Goal: Use online tool/utility: Utilize a website feature to perform a specific function

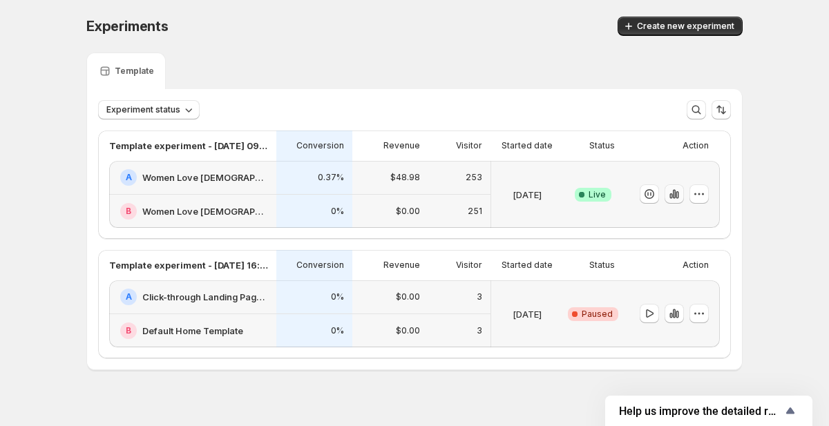
click at [682, 199] on button "button" at bounding box center [673, 193] width 19 height 19
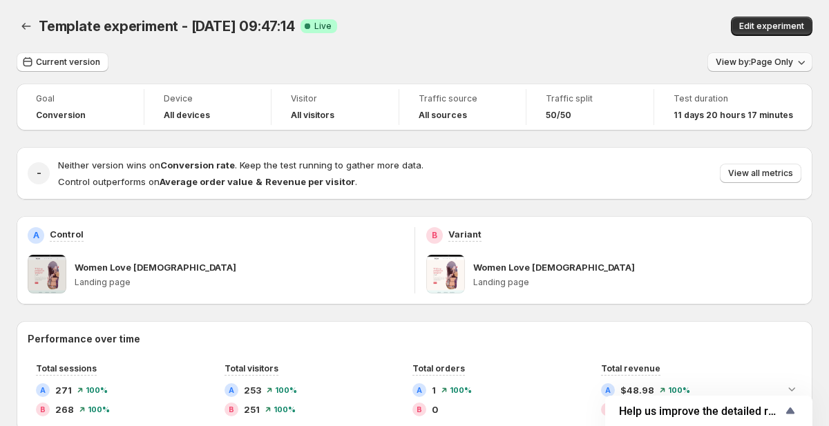
click at [778, 60] on span "View by: Page Only" at bounding box center [753, 62] width 77 height 11
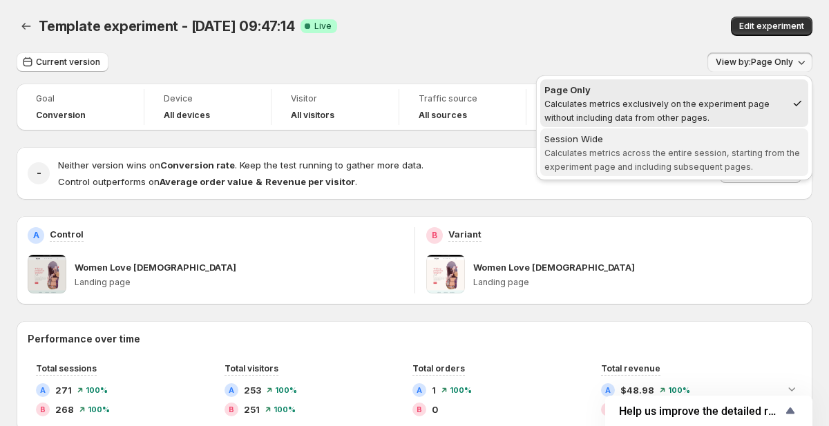
click at [736, 156] on span "Calculates metrics across the entire session, starting from the experiment page…" at bounding box center [672, 160] width 256 height 24
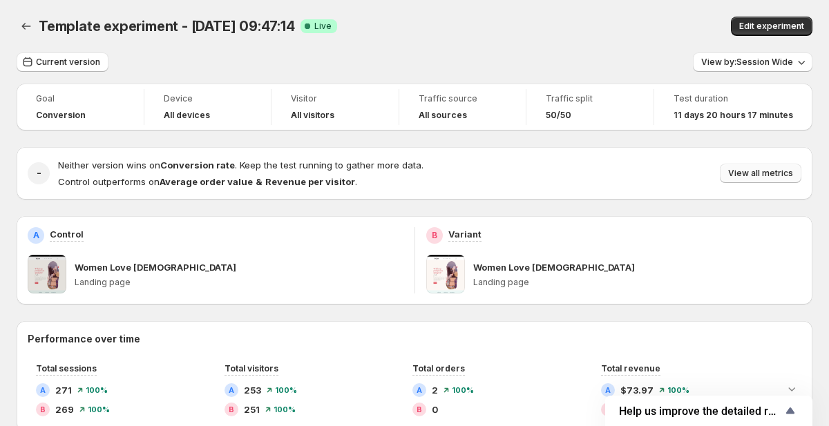
click at [758, 175] on span "View all metrics" at bounding box center [760, 173] width 65 height 11
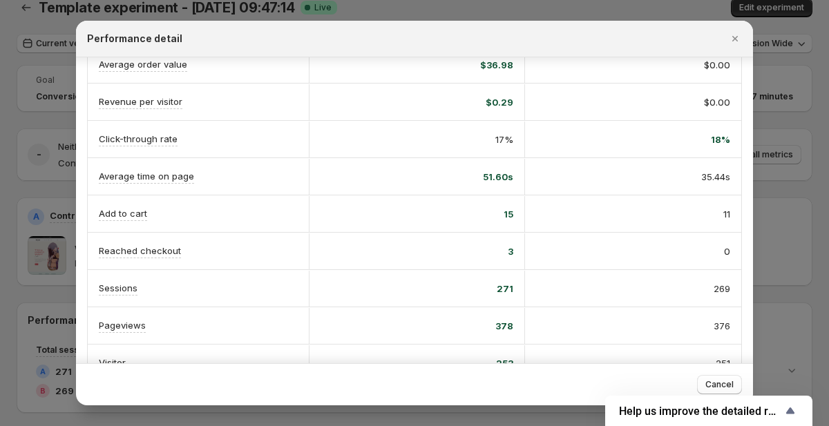
scroll to position [203, 0]
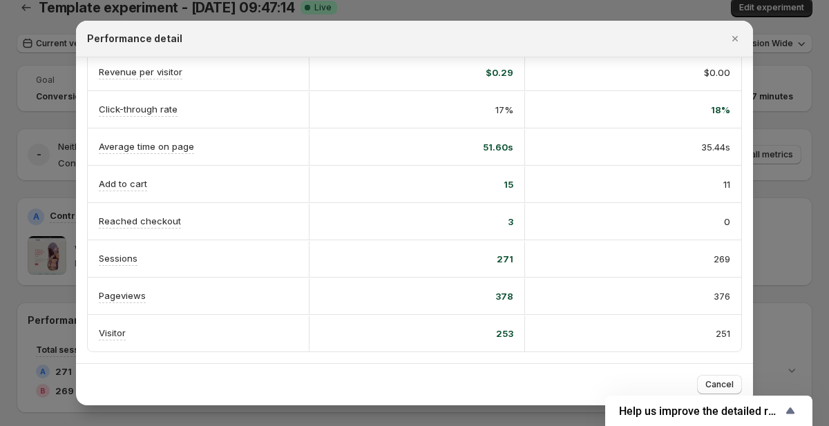
click at [789, 288] on div at bounding box center [414, 213] width 829 height 426
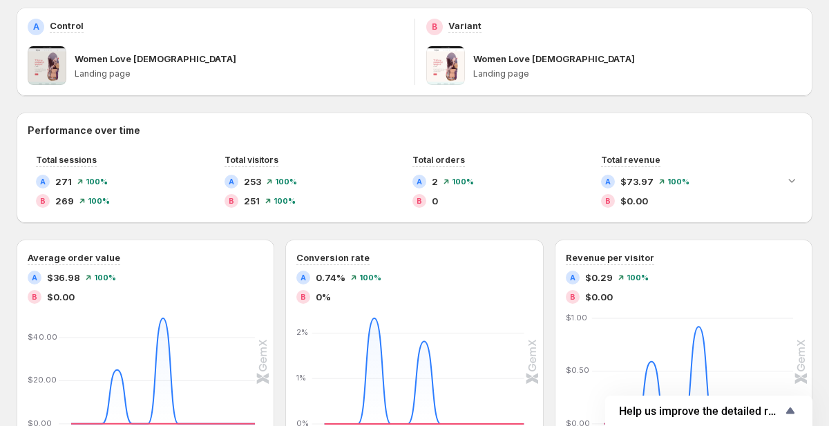
scroll to position [228, 0]
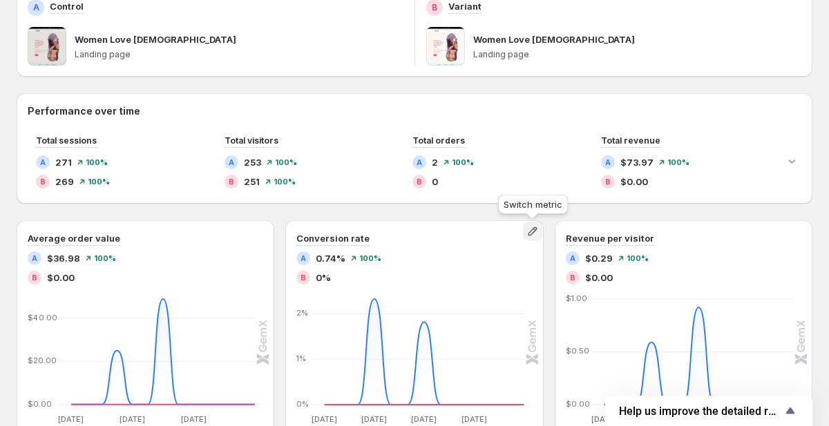
click at [533, 236] on icon "button" at bounding box center [533, 231] width 14 height 14
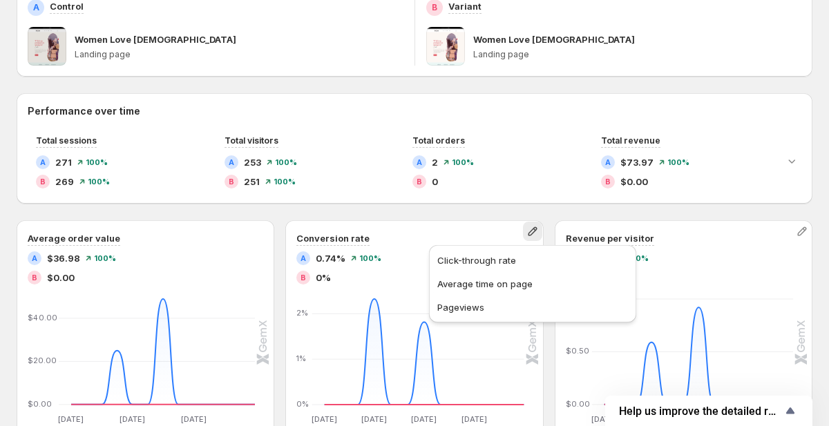
click at [555, 225] on div "Revenue per visitor A $0.29 100 % B $0.00 [DATE] Aug [DATE] Aug [DATE] Aug 27 $…" at bounding box center [684, 342] width 258 height 244
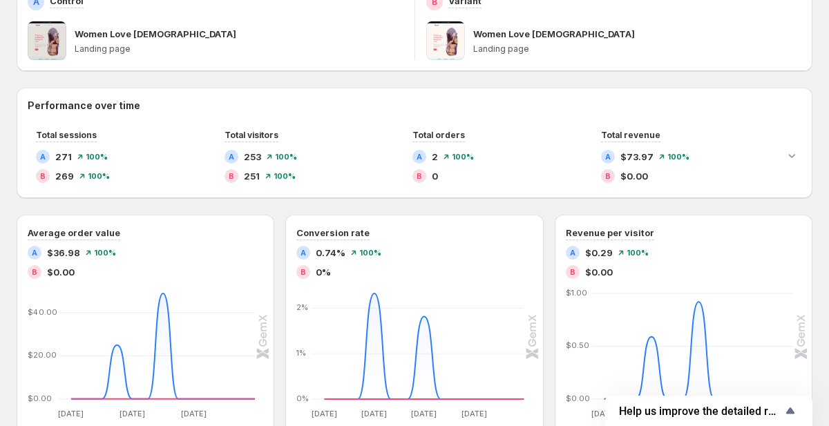
scroll to position [0, 0]
